Goal: Task Accomplishment & Management: Manage account settings

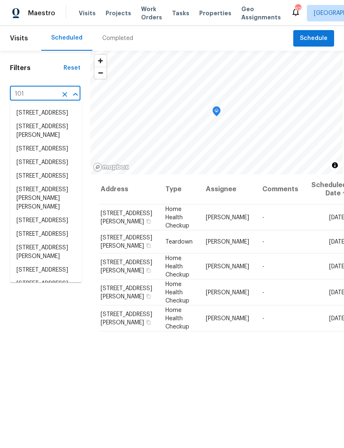
type input "101 d"
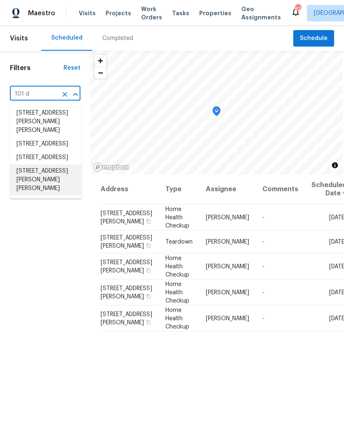
click at [49, 195] on li "[STREET_ADDRESS][PERSON_NAME][PERSON_NAME]" at bounding box center [46, 180] width 72 height 31
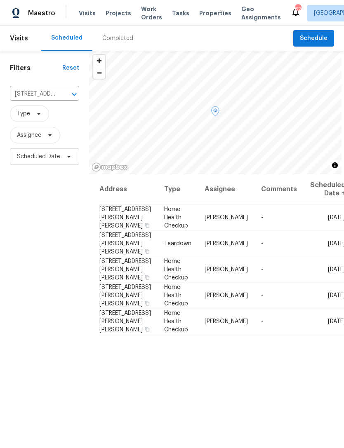
click at [0, 0] on icon at bounding box center [0, 0] width 0 height 0
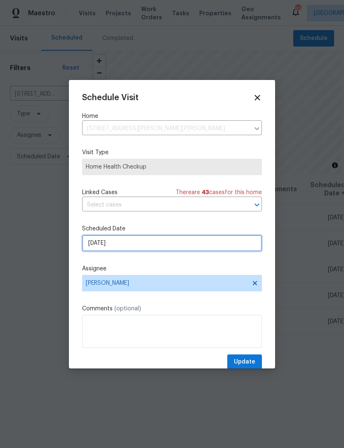
click at [223, 241] on input "[DATE]" at bounding box center [172, 243] width 180 height 16
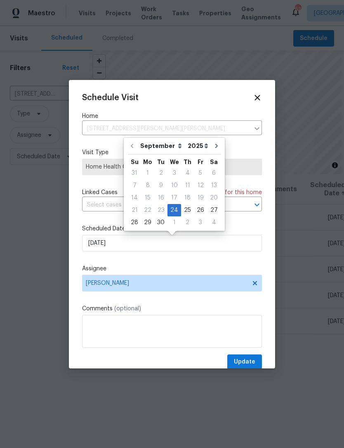
click at [188, 207] on div "25" at bounding box center [187, 211] width 13 height 12
type input "[DATE]"
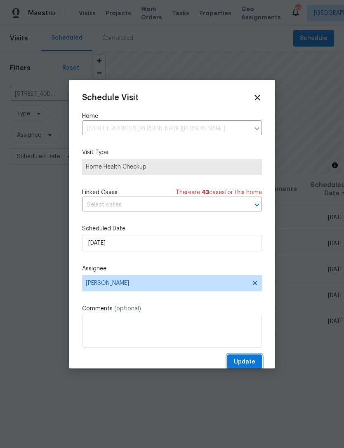
click at [256, 358] on button "Update" at bounding box center [244, 362] width 35 height 15
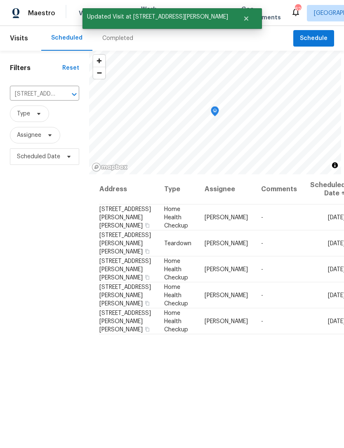
click at [51, 94] on input "[STREET_ADDRESS][PERSON_NAME][PERSON_NAME]" at bounding box center [33, 94] width 46 height 13
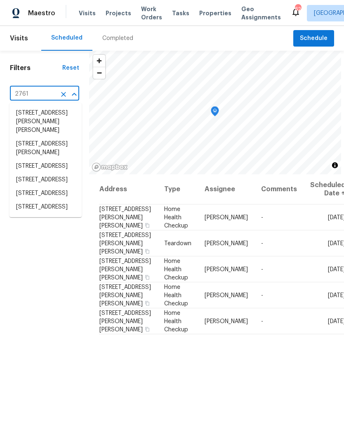
type input "2761 w"
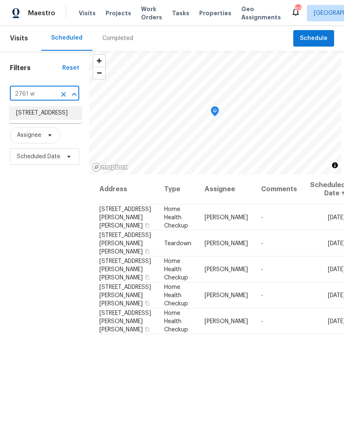
click at [42, 115] on li "[STREET_ADDRESS]" at bounding box center [45, 113] width 72 height 14
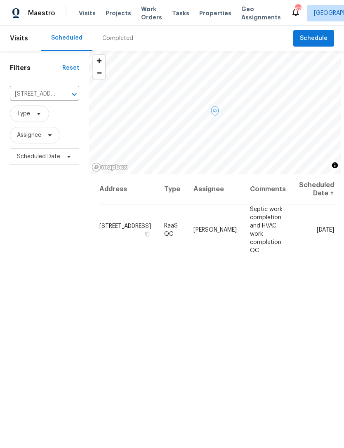
click at [0, 0] on icon at bounding box center [0, 0] width 0 height 0
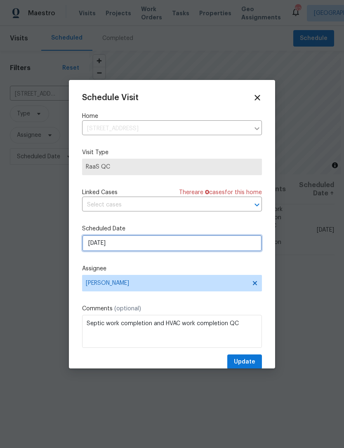
click at [196, 251] on input "[DATE]" at bounding box center [172, 243] width 180 height 16
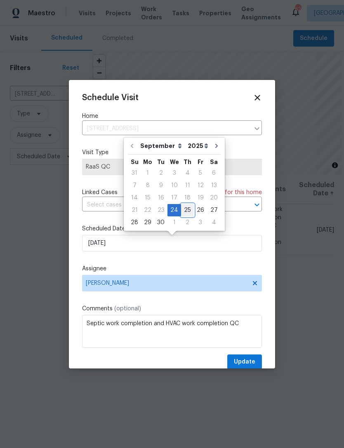
click at [188, 206] on div "25" at bounding box center [187, 211] width 13 height 12
type input "[DATE]"
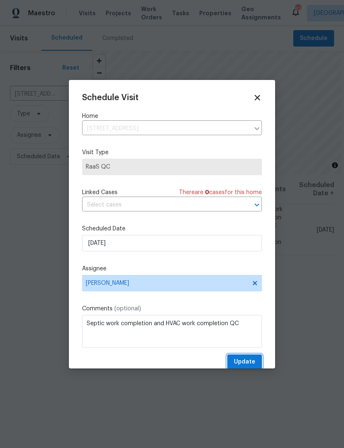
click at [246, 365] on span "Update" at bounding box center [244, 362] width 21 height 10
